Goal: Check status: Check status

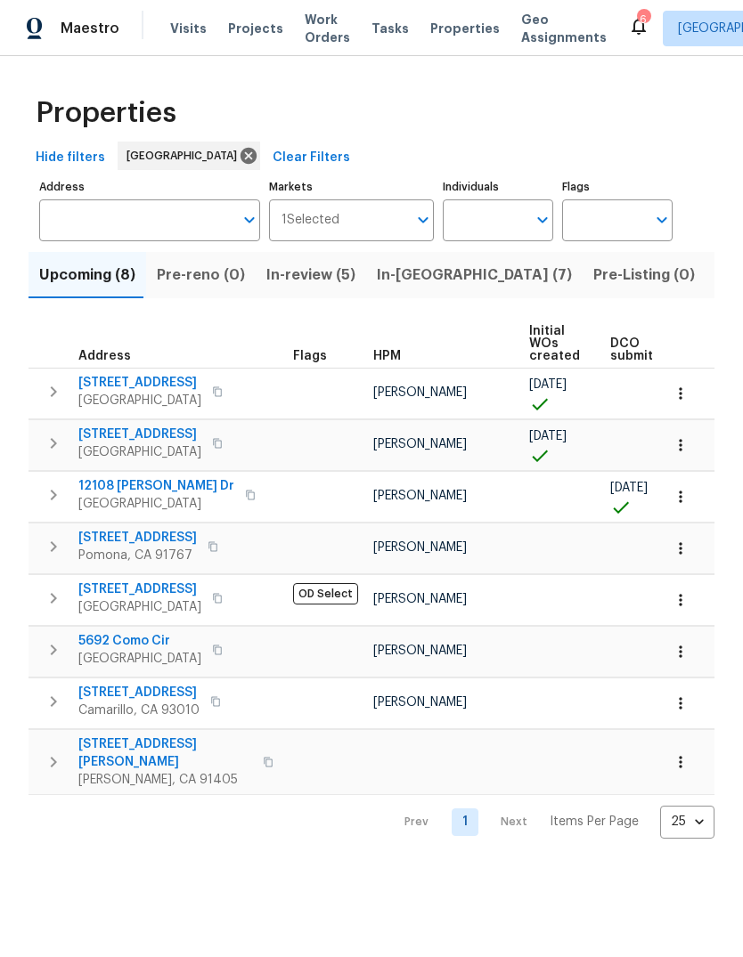
click at [280, 288] on span "In-review (5)" at bounding box center [310, 275] width 89 height 25
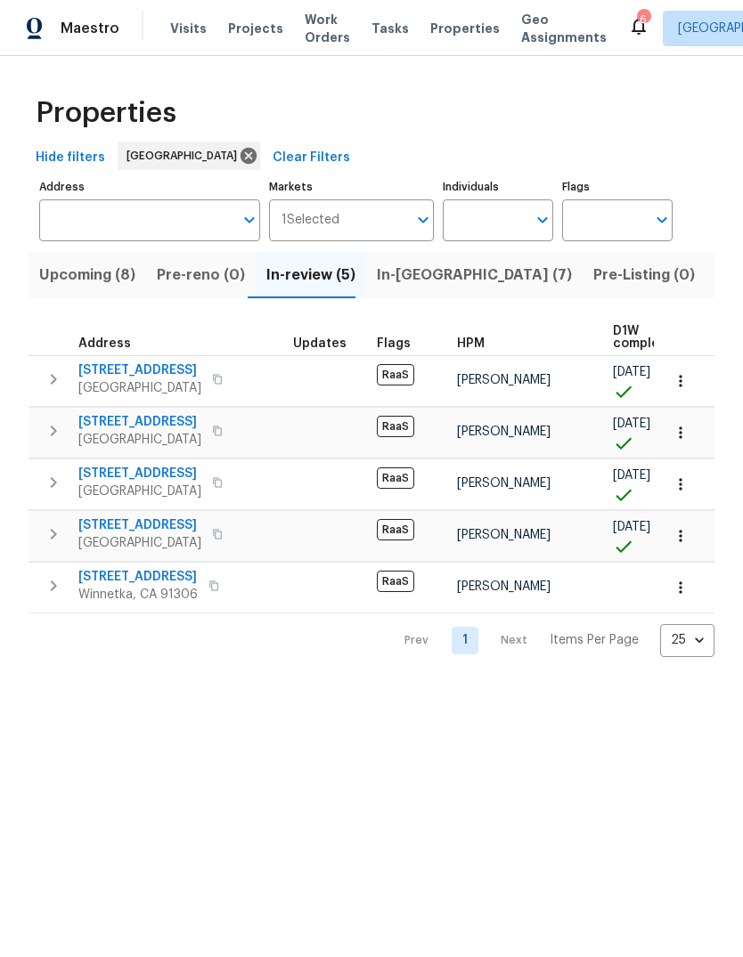
click at [106, 586] on span "7401 Casaba Ave" at bounding box center [137, 577] width 119 height 18
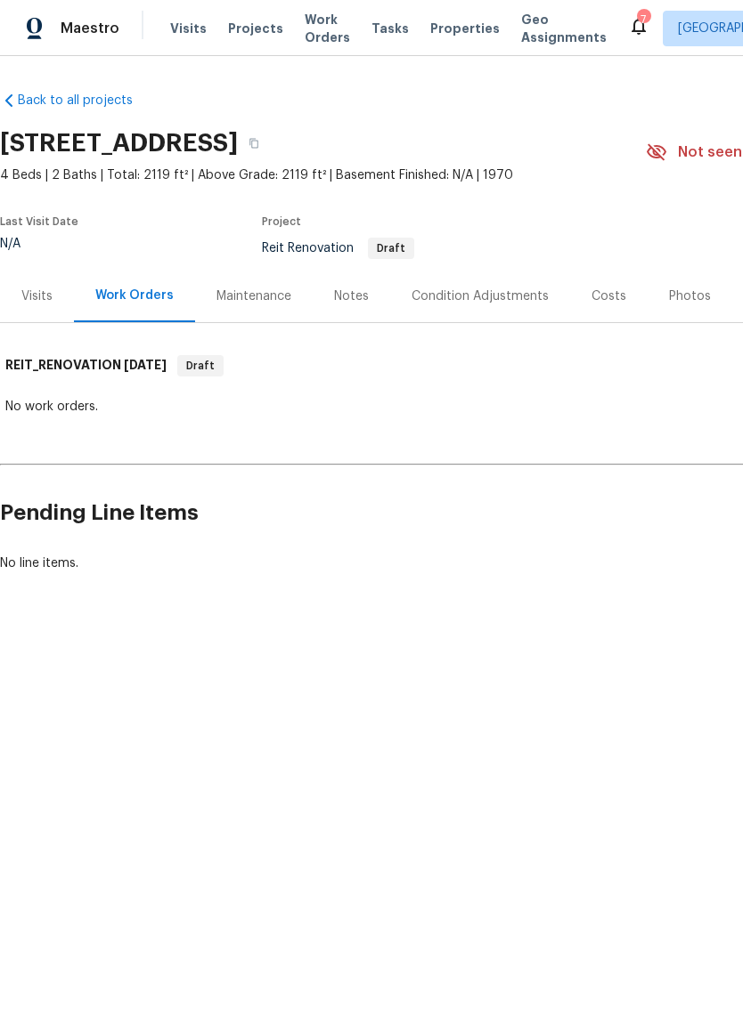
click at [34, 305] on div "Visits" at bounding box center [36, 297] width 31 height 18
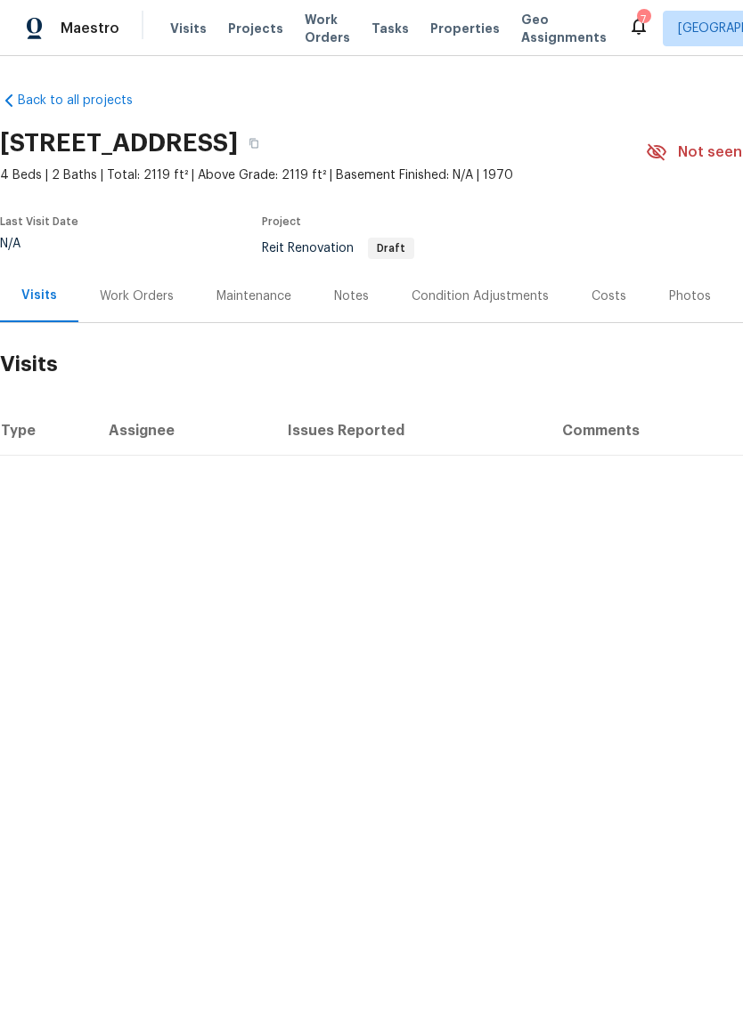
click at [122, 305] on div "Work Orders" at bounding box center [137, 297] width 74 height 18
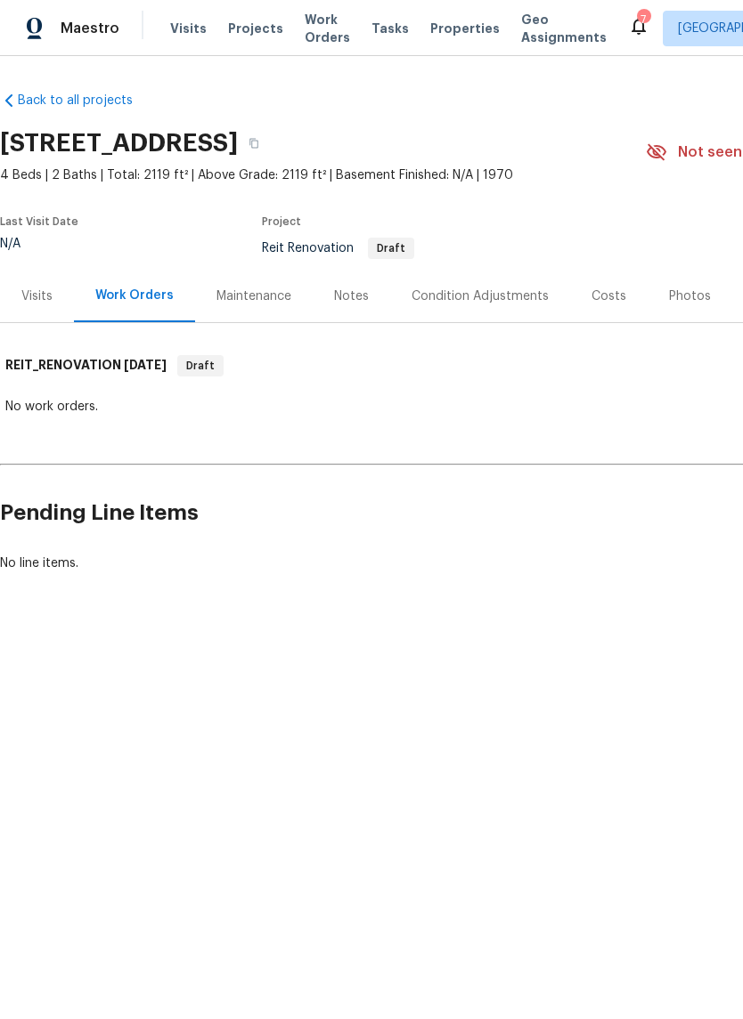
click at [234, 322] on div "Maintenance" at bounding box center [254, 296] width 118 height 53
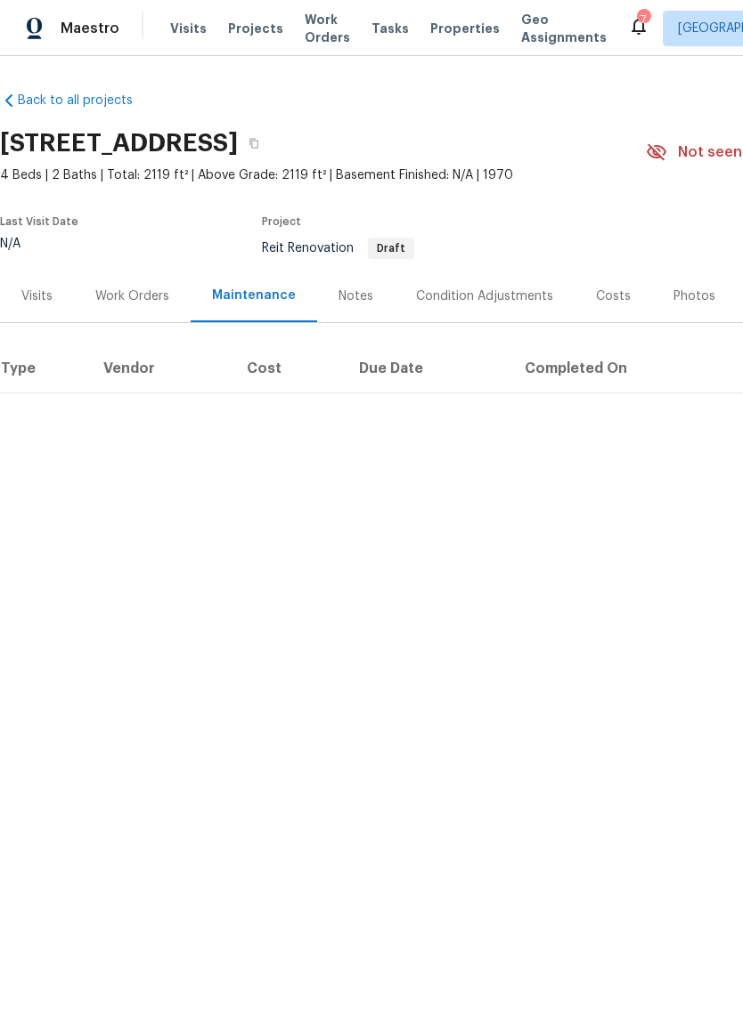
click at [489, 305] on div "Condition Adjustments" at bounding box center [484, 297] width 137 height 18
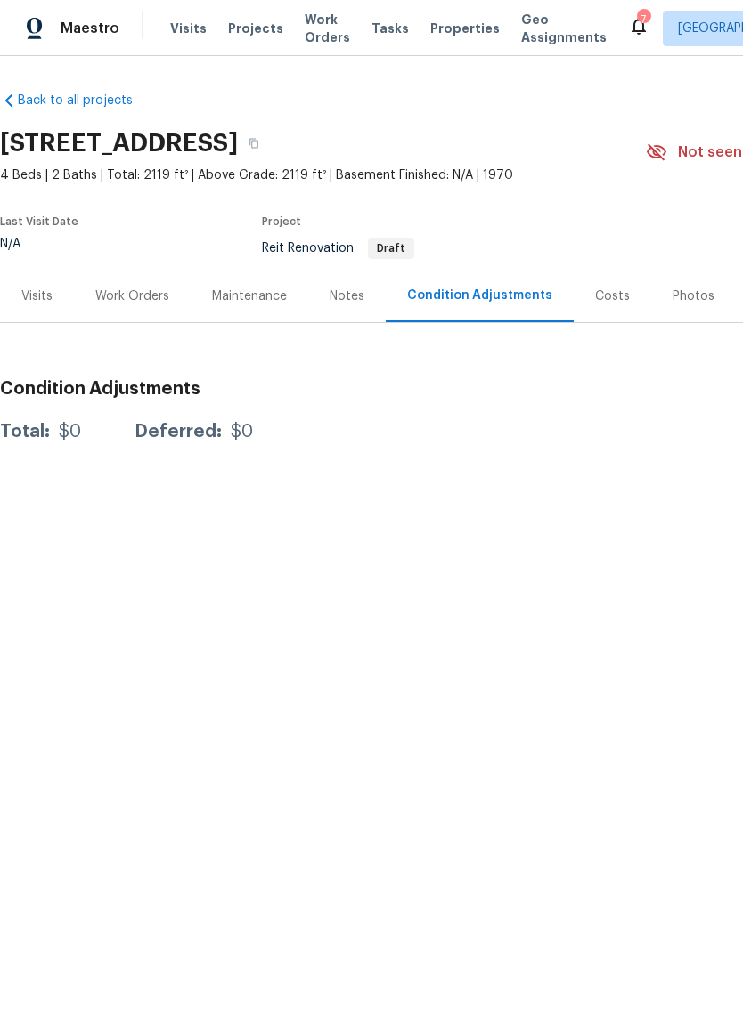
click at [337, 305] on div "Notes" at bounding box center [346, 297] width 35 height 18
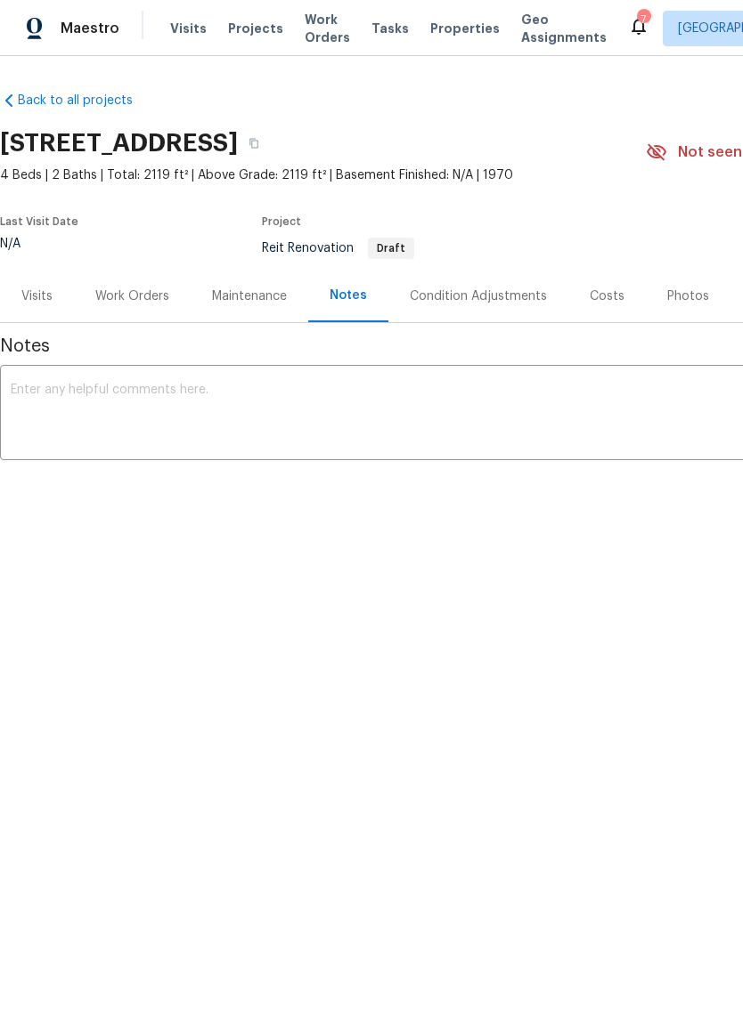
click at [43, 110] on link "Back to all projects" at bounding box center [85, 101] width 171 height 18
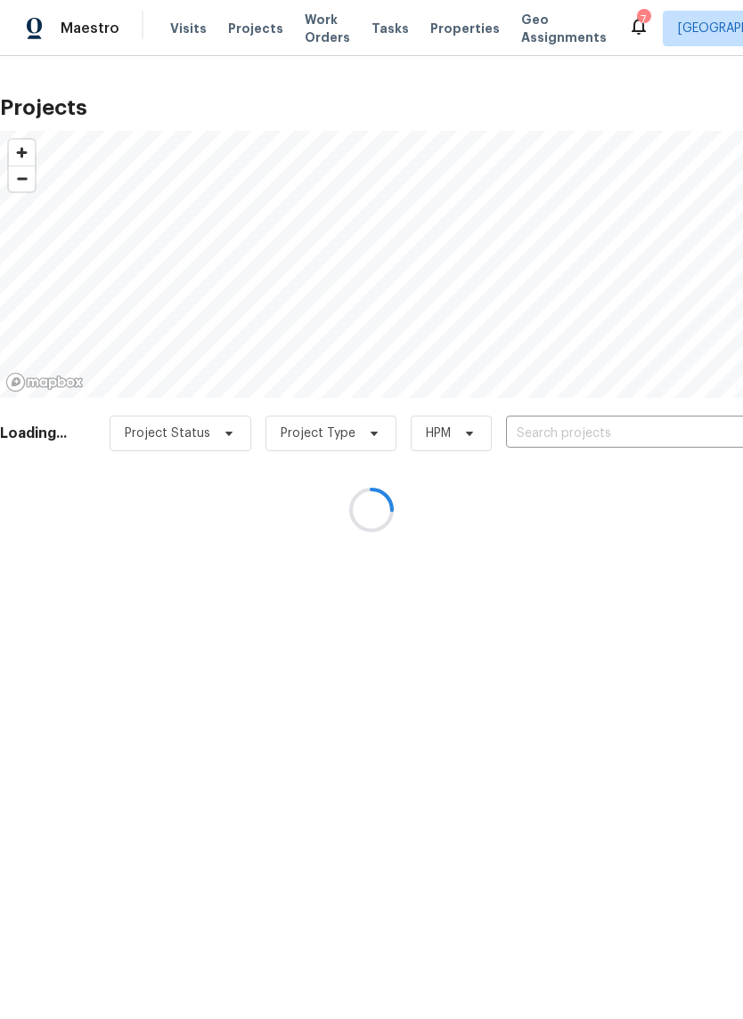
click at [181, 55] on div at bounding box center [371, 509] width 743 height 1019
click at [78, 59] on div at bounding box center [371, 509] width 743 height 1019
click at [63, 42] on div at bounding box center [371, 509] width 743 height 1019
click at [85, 27] on div at bounding box center [371, 509] width 743 height 1019
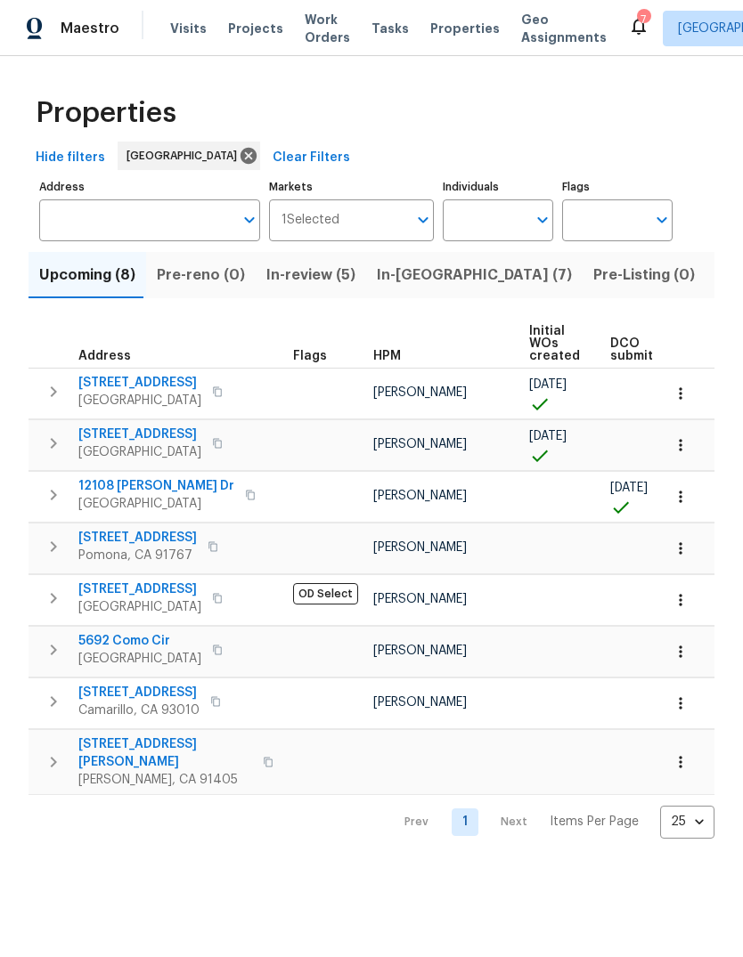
click at [84, 37] on span "Maestro" at bounding box center [90, 29] width 59 height 18
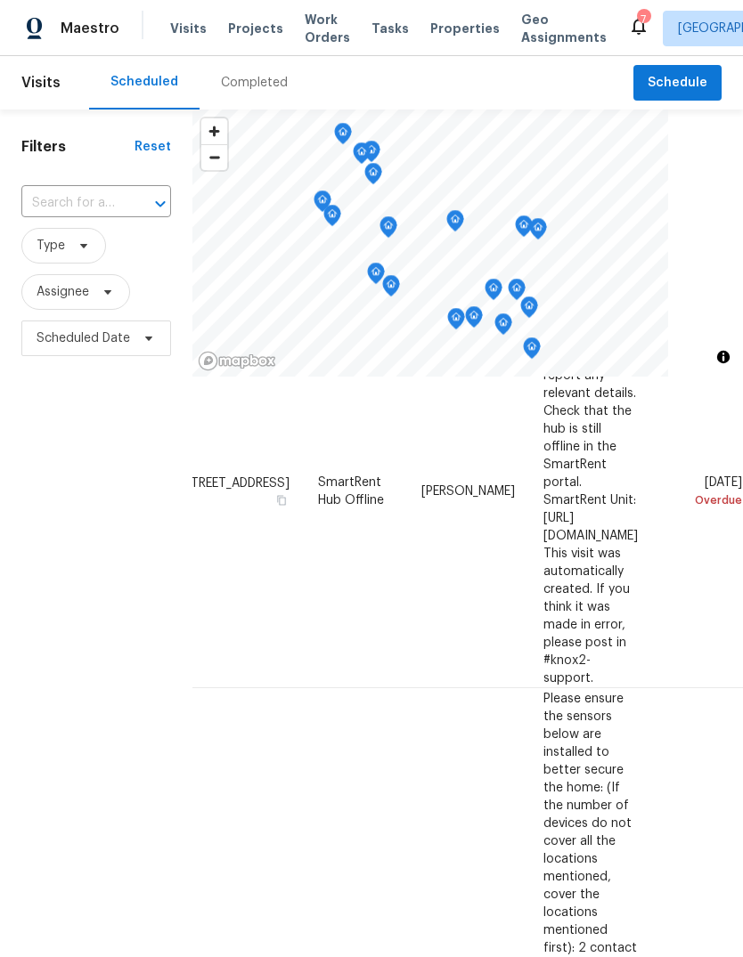
scroll to position [146, 152]
click at [0, 0] on span at bounding box center [0, 0] width 0 height 0
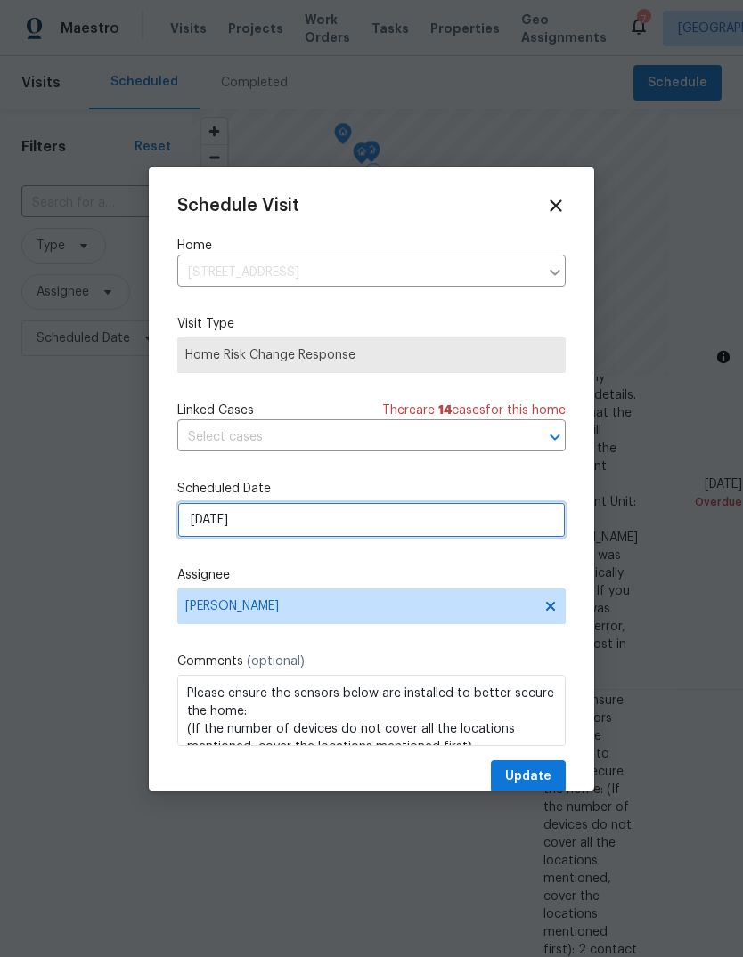
click at [476, 510] on input "[DATE]" at bounding box center [371, 520] width 388 height 36
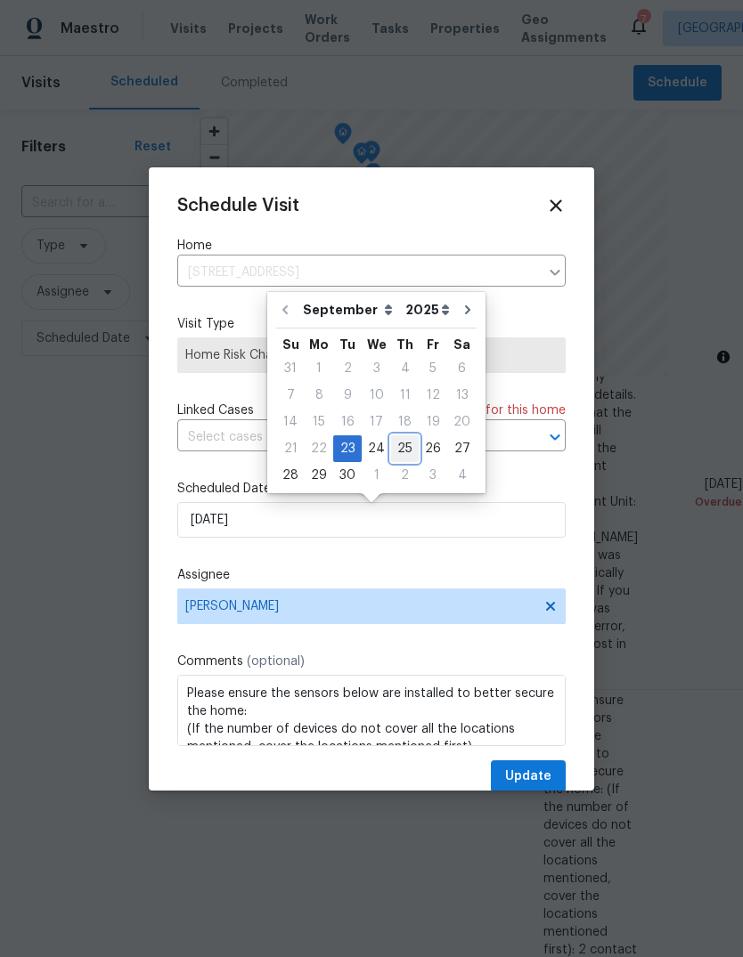
click at [403, 447] on div "25" at bounding box center [405, 448] width 28 height 25
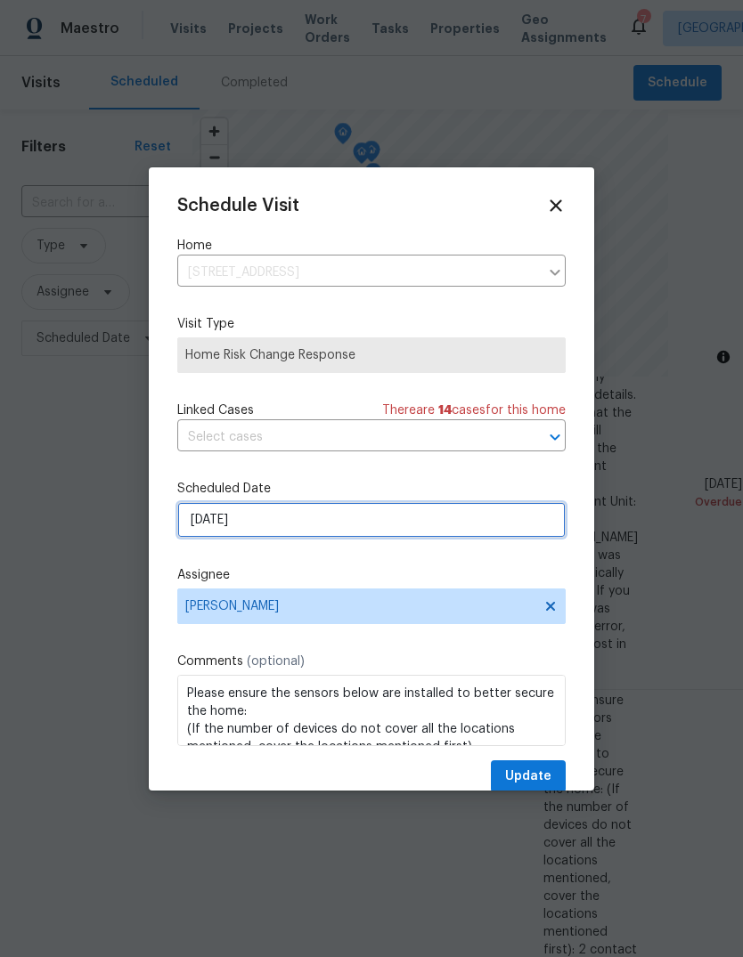
click at [467, 507] on input "9/25/2025" at bounding box center [371, 520] width 388 height 36
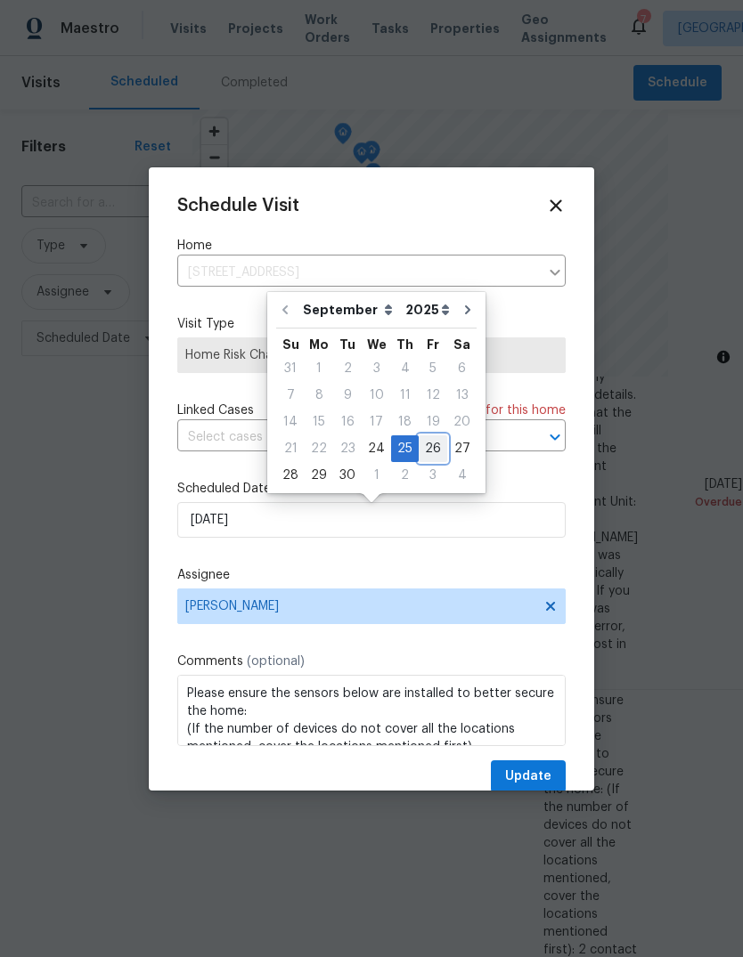
click at [427, 443] on div "26" at bounding box center [432, 448] width 28 height 25
type input "9/26/2025"
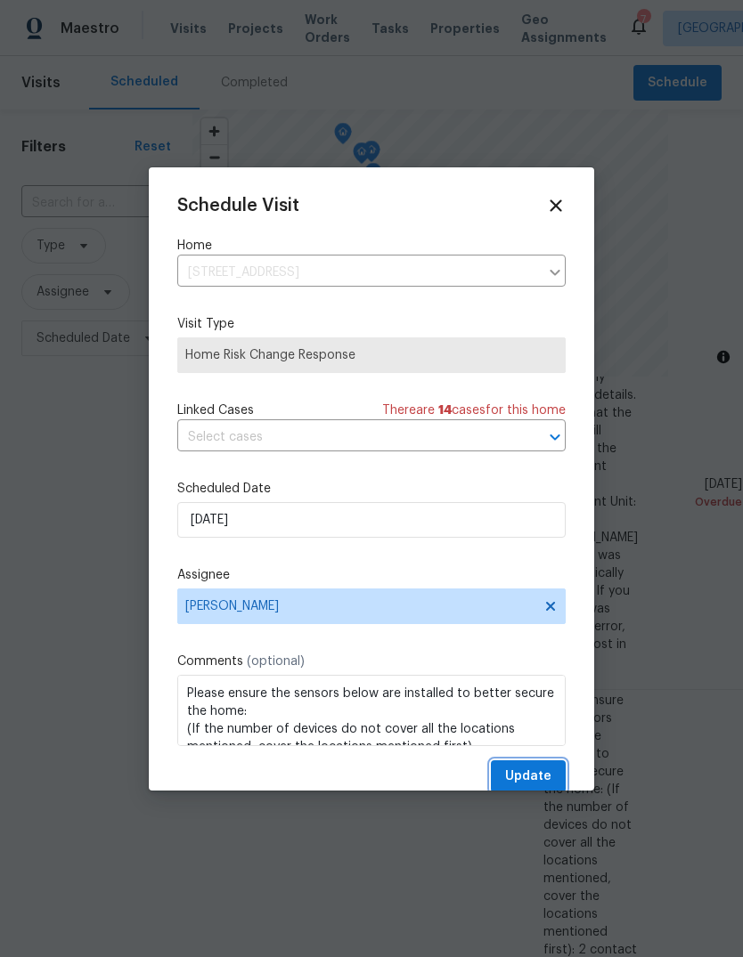
click at [540, 776] on span "Update" at bounding box center [528, 777] width 46 height 22
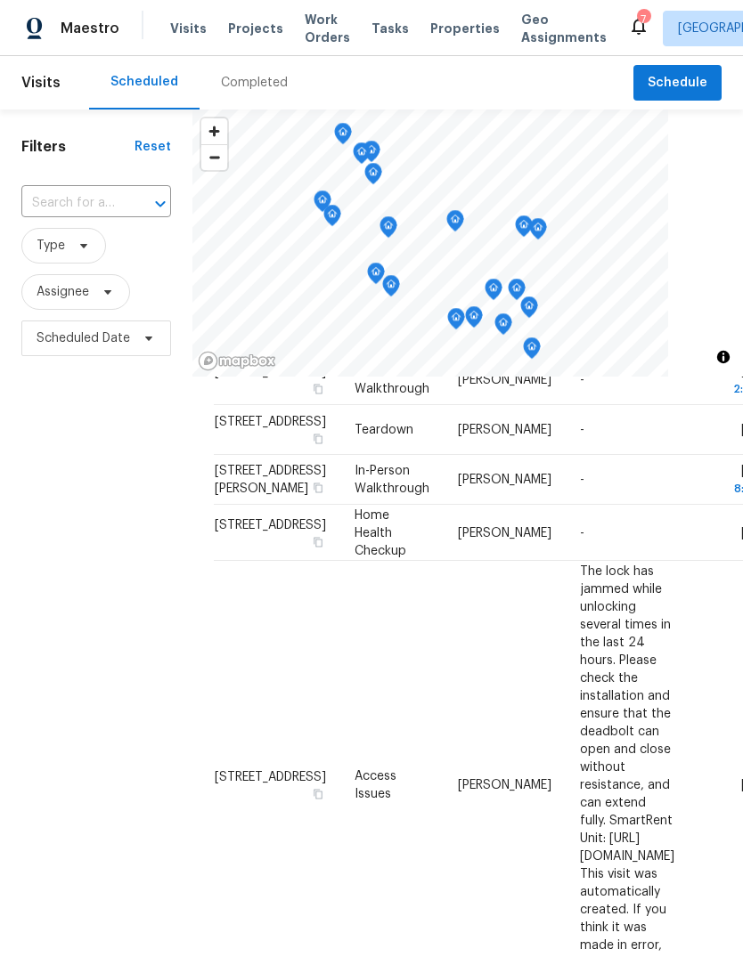
scroll to position [778, 0]
click at [264, 505] on td "21900 Marylee St Unit 280, Woodland Hills, CA 91367" at bounding box center [277, 480] width 126 height 50
